Goal: Information Seeking & Learning: Stay updated

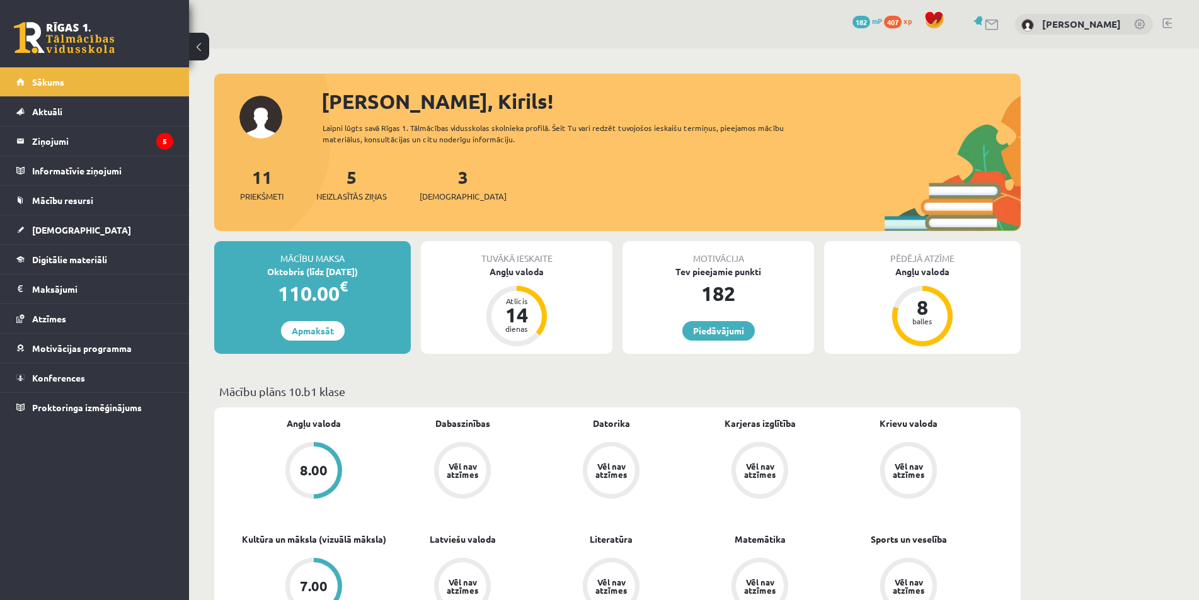
scroll to position [63, 0]
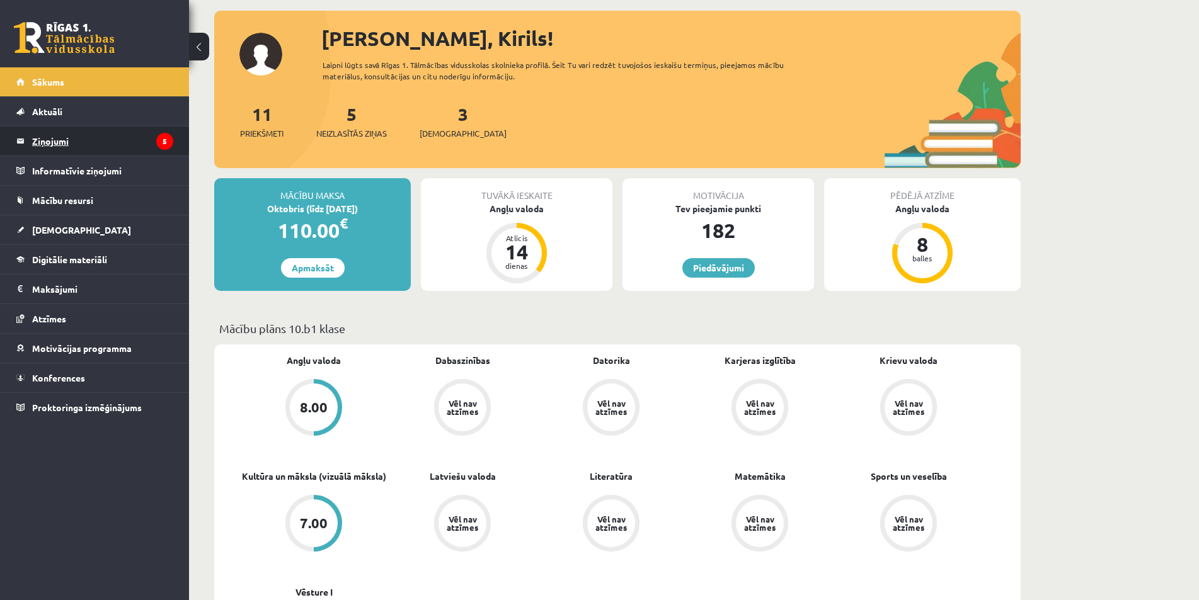
click at [54, 142] on legend "Ziņojumi 5" at bounding box center [102, 141] width 141 height 29
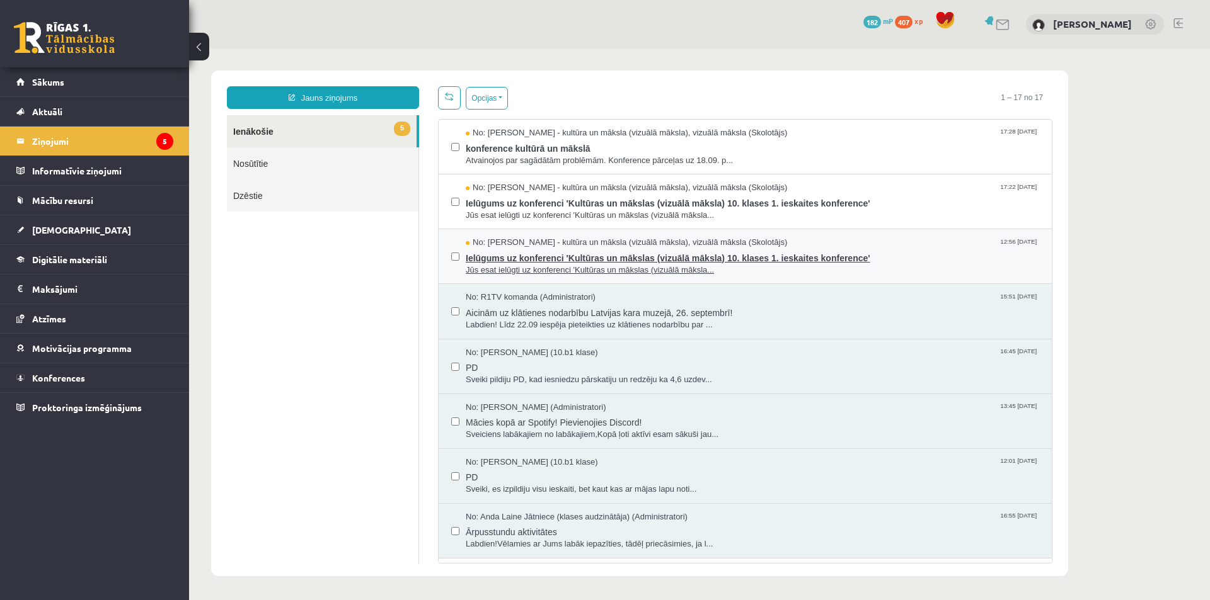
click at [553, 254] on span "Ielūgums uz konferenci 'Kultūras un mākslas (vizuālā māksla) 10. klases 1. iesk…" at bounding box center [752, 257] width 573 height 16
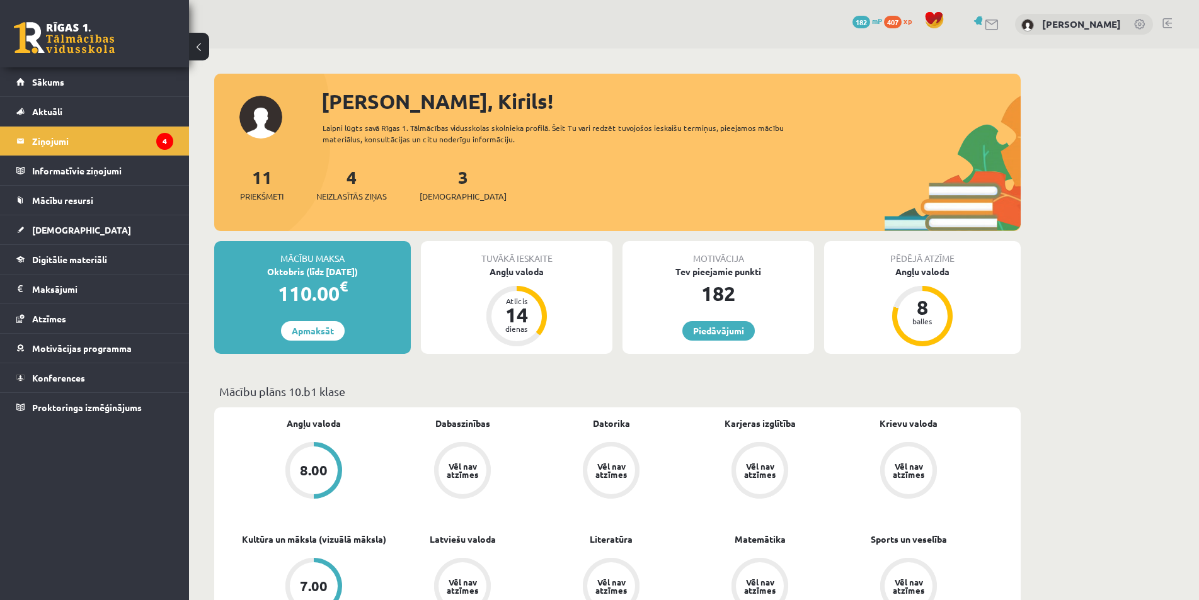
scroll to position [189, 0]
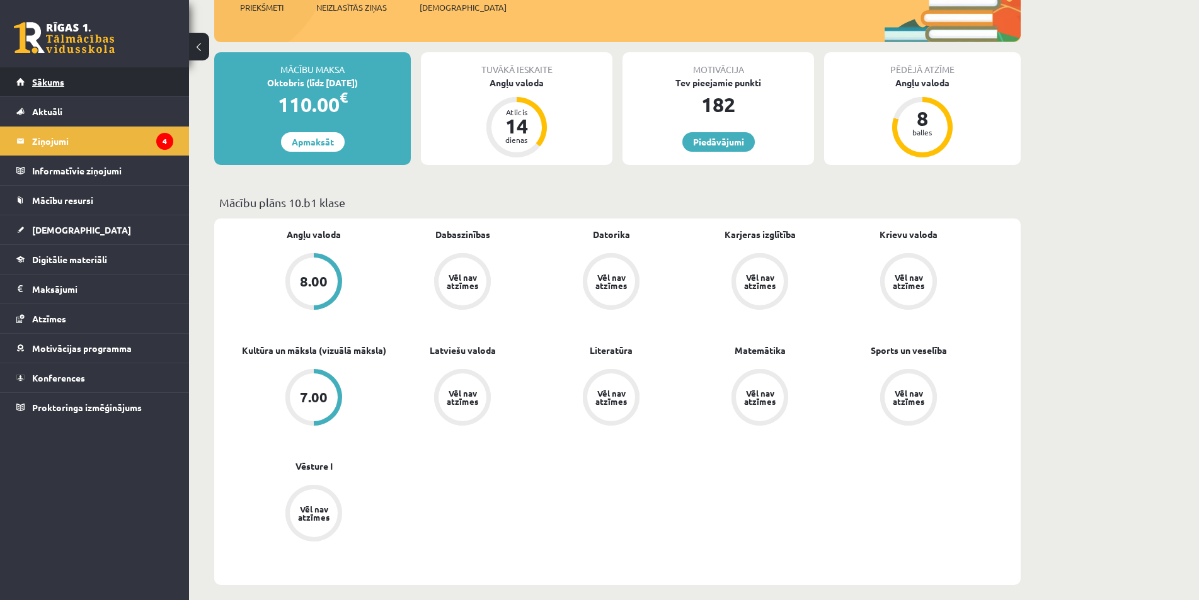
click at [91, 89] on link "Sākums" at bounding box center [94, 81] width 157 height 29
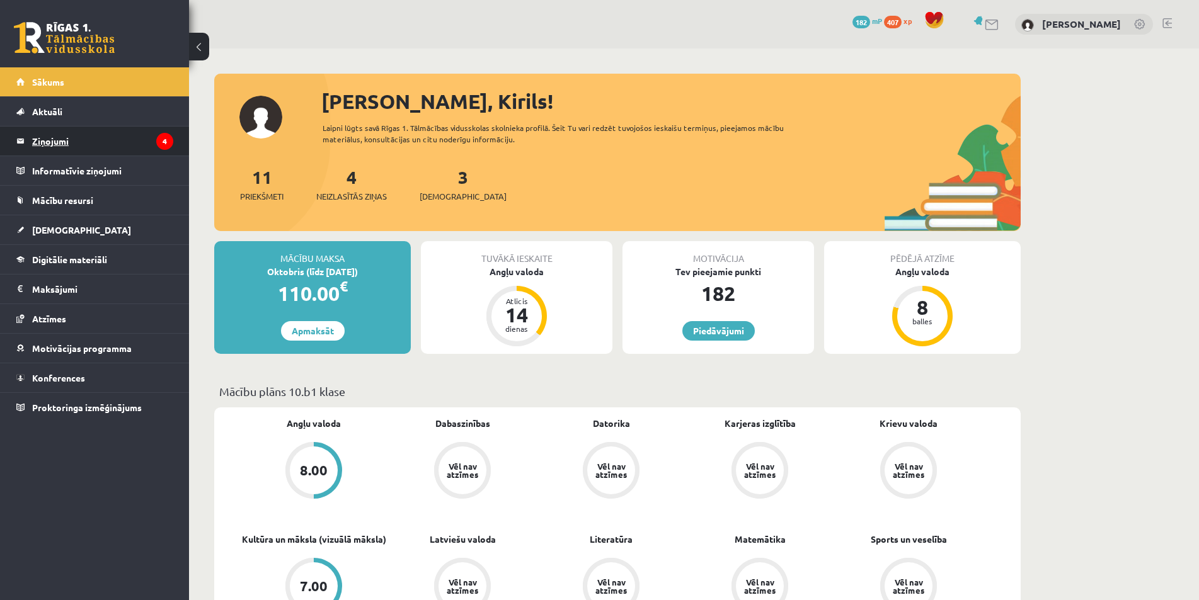
click at [48, 128] on legend "Ziņojumi 4" at bounding box center [102, 141] width 141 height 29
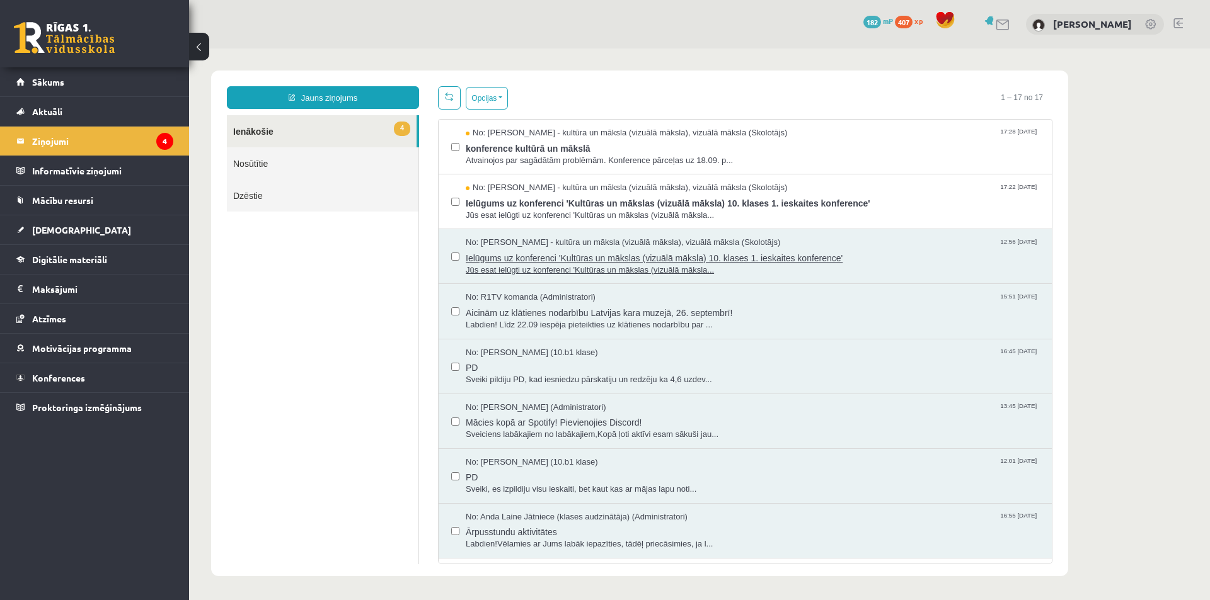
click at [515, 259] on span "Ielūgums uz konferenci 'Kultūras un mākslas (vizuālā māksla) 10. klases 1. iesk…" at bounding box center [752, 257] width 573 height 16
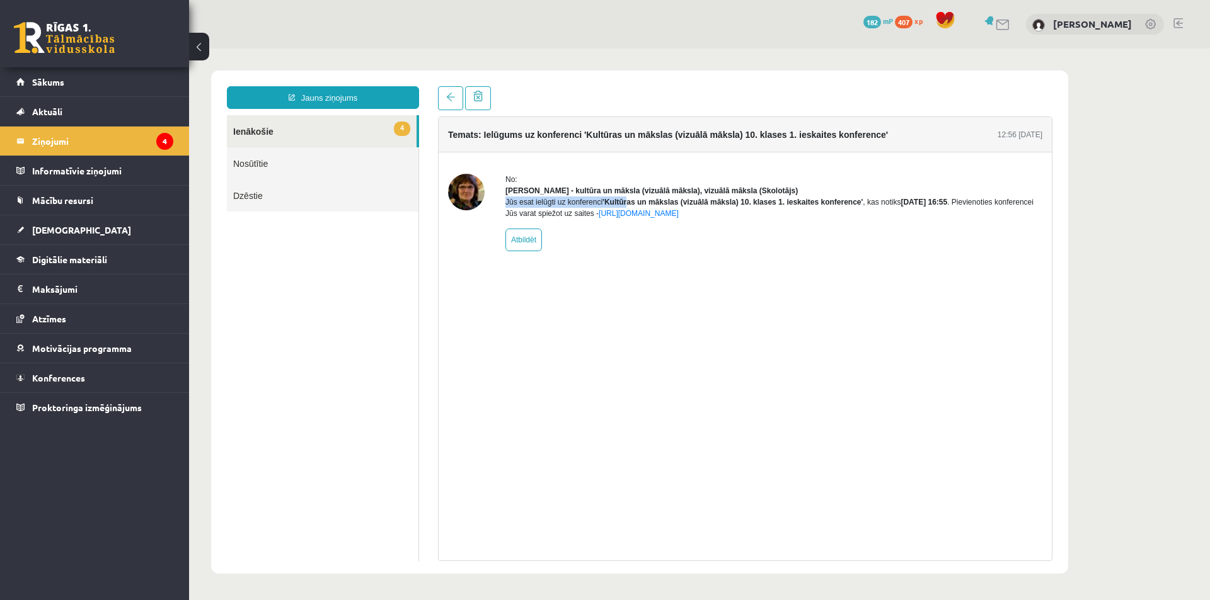
drag, startPoint x: 636, startPoint y: 214, endPoint x: 692, endPoint y: 204, distance: 56.4
click at [708, 200] on div "Jūs esat ielūgti uz konferenci 'Kultūras un mākslas (vizuālā māksla) 10. klases…" at bounding box center [773, 208] width 537 height 23
click at [788, 251] on div "No: [PERSON_NAME] - kultūra un māksla (vizuālā māksla), vizuālā māksla (Skolotā…" at bounding box center [773, 212] width 537 height 77
drag, startPoint x: 833, startPoint y: 212, endPoint x: 740, endPoint y: 224, distance: 93.3
click at [757, 219] on div "Jūs esat ielūgti uz konferenci 'Kultūras un mākslas (vizuālā māksla) 10. klases…" at bounding box center [773, 208] width 537 height 23
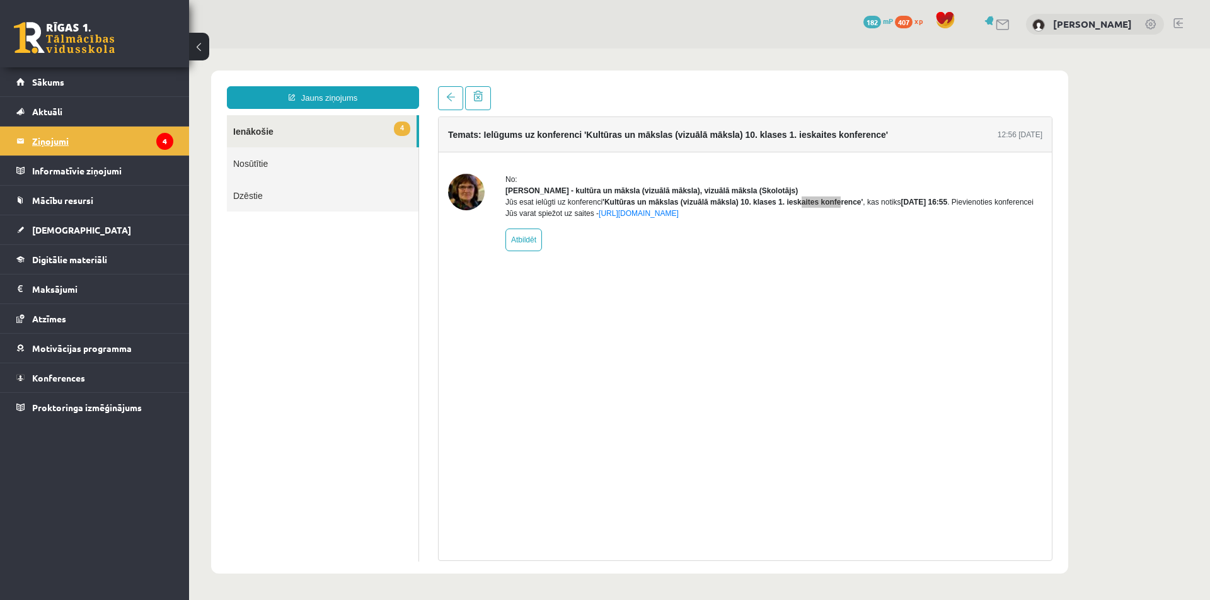
click at [90, 151] on legend "Ziņojumi 4" at bounding box center [102, 141] width 141 height 29
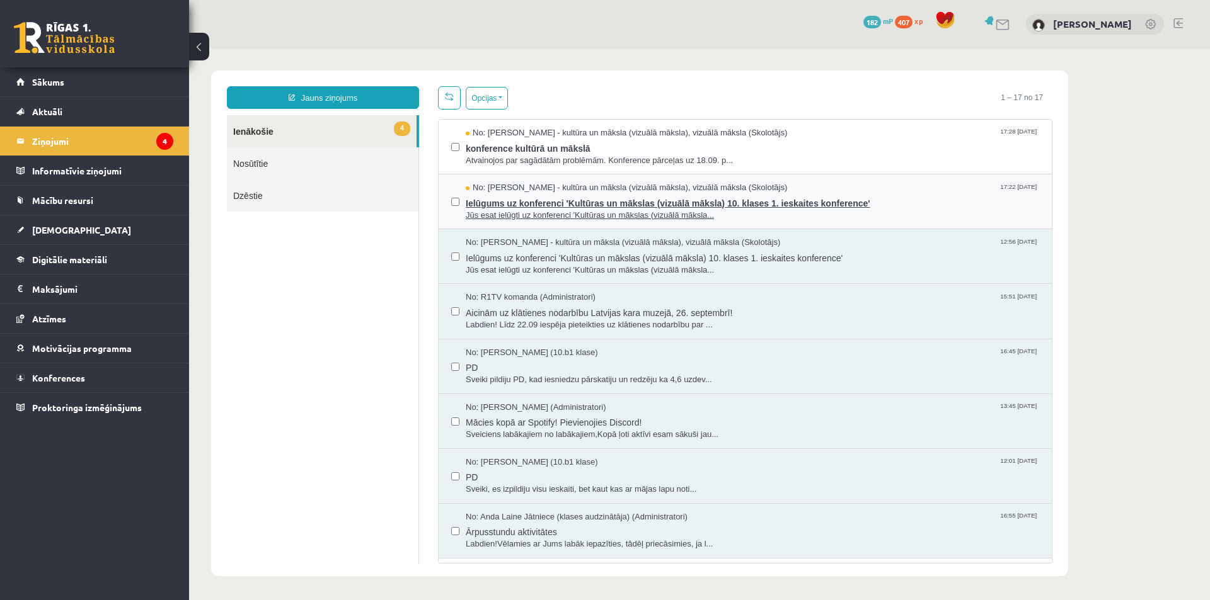
click at [571, 198] on span "Ielūgums uz konferenci 'Kultūras un mākslas (vizuālā māksla) 10. klases 1. iesk…" at bounding box center [752, 202] width 573 height 16
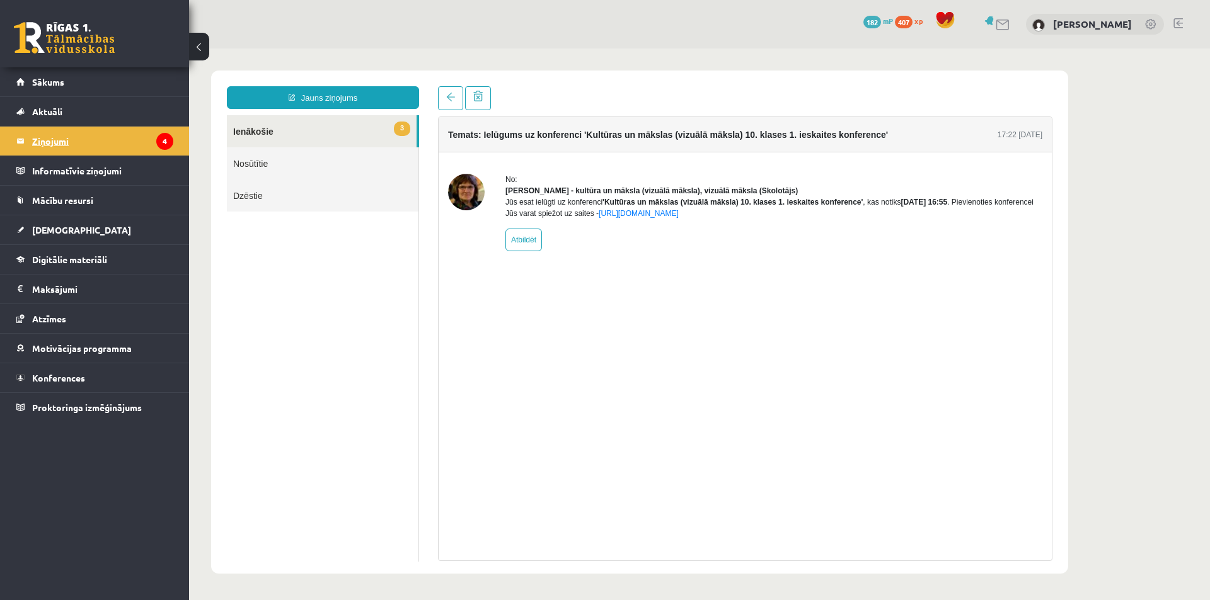
click at [107, 146] on legend "Ziņojumi 4" at bounding box center [102, 141] width 141 height 29
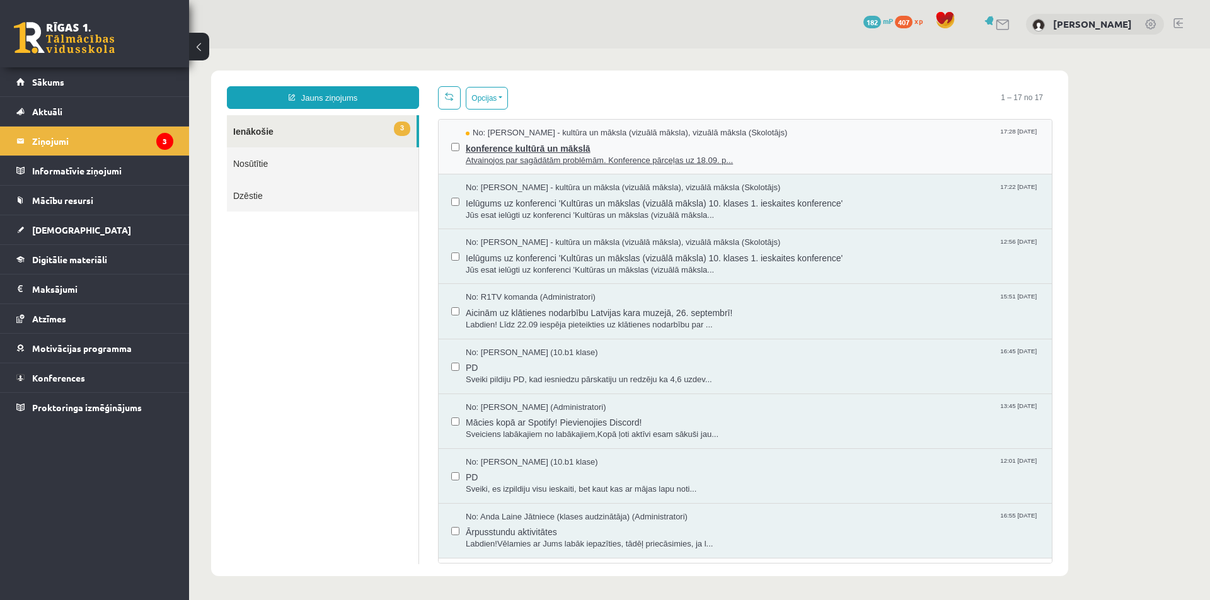
click at [511, 155] on span "Atvainojos par sagādātām problēmām. Konference pārceļas uz 18.09. p..." at bounding box center [752, 161] width 573 height 12
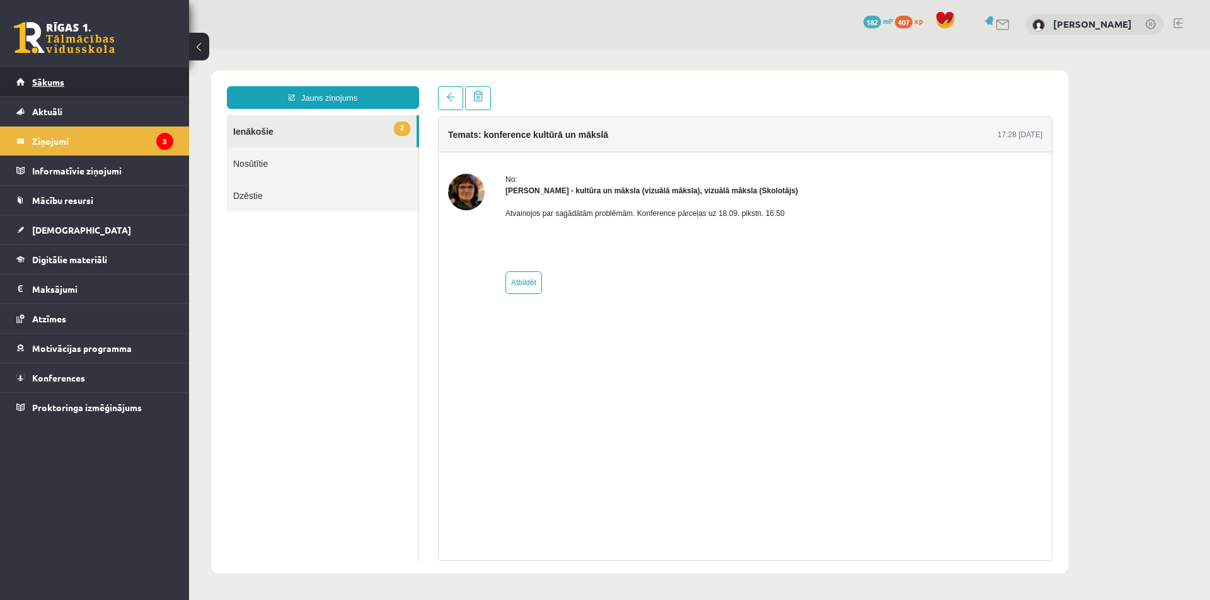
click at [71, 93] on link "Sākums" at bounding box center [94, 81] width 157 height 29
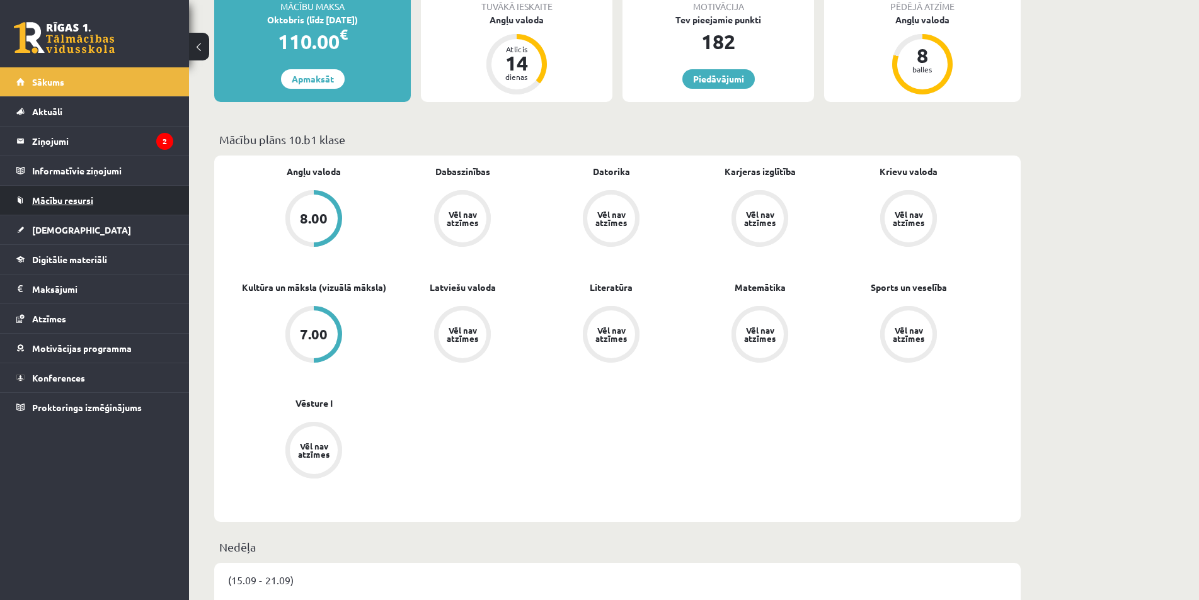
scroll to position [63, 0]
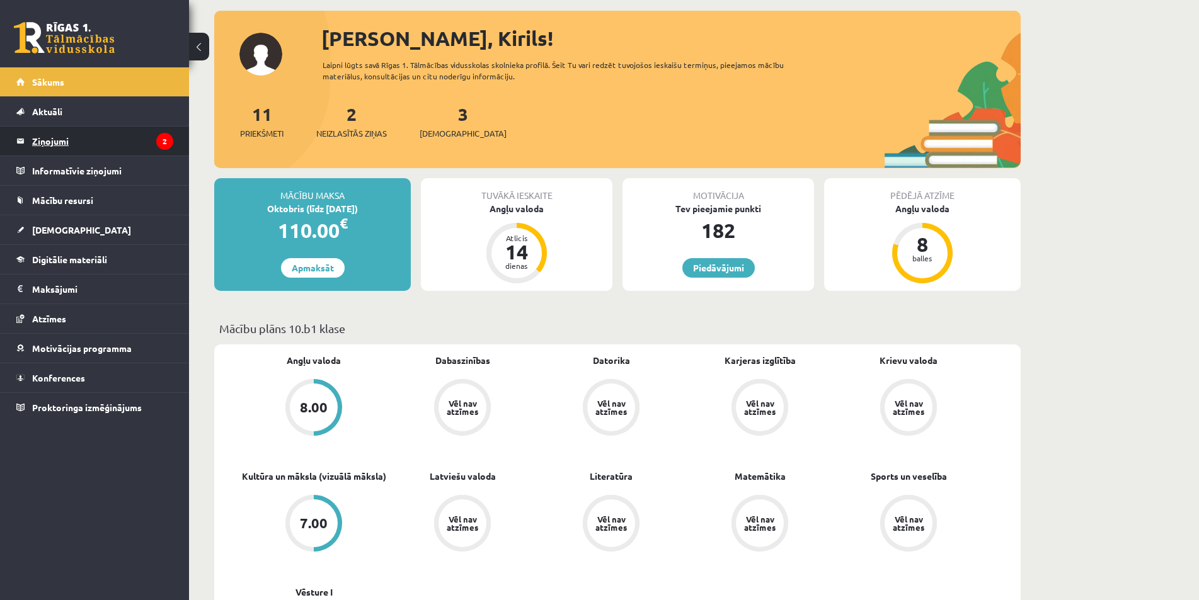
click at [55, 138] on legend "Ziņojumi 2" at bounding box center [102, 141] width 141 height 29
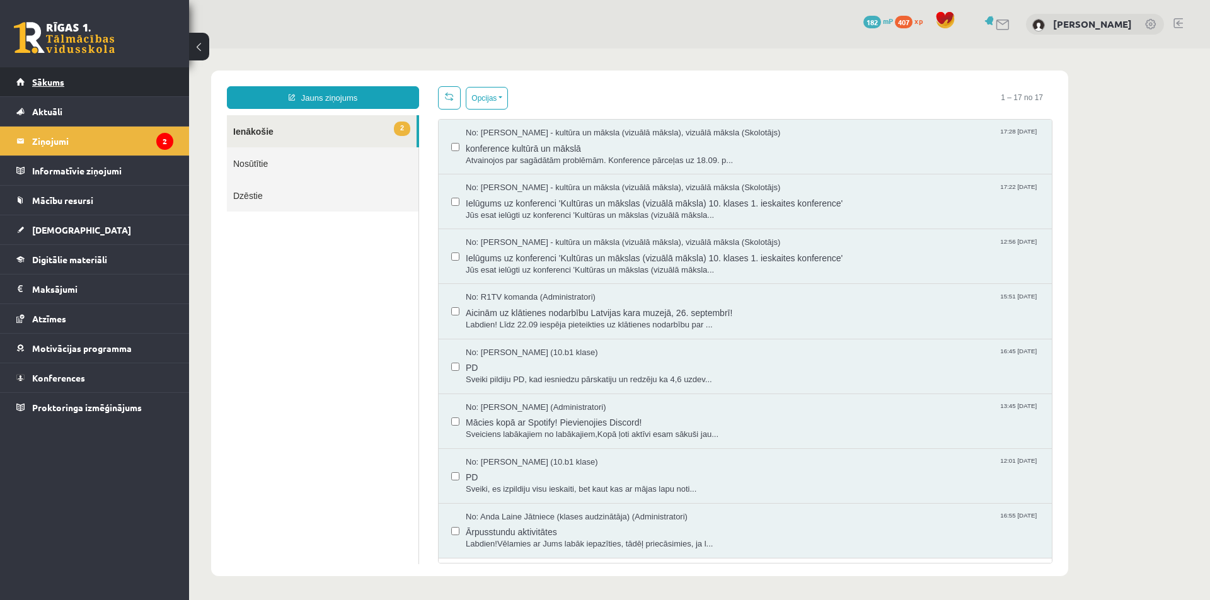
click at [65, 79] on link "Sākums" at bounding box center [94, 81] width 157 height 29
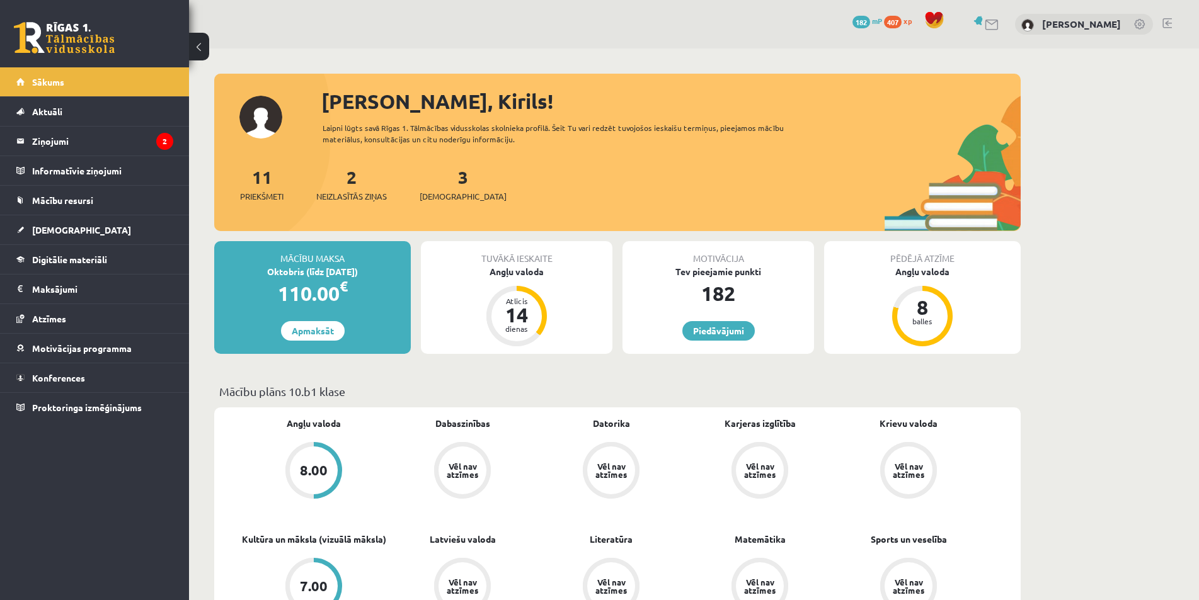
scroll to position [126, 0]
